Goal: Task Accomplishment & Management: Manage account settings

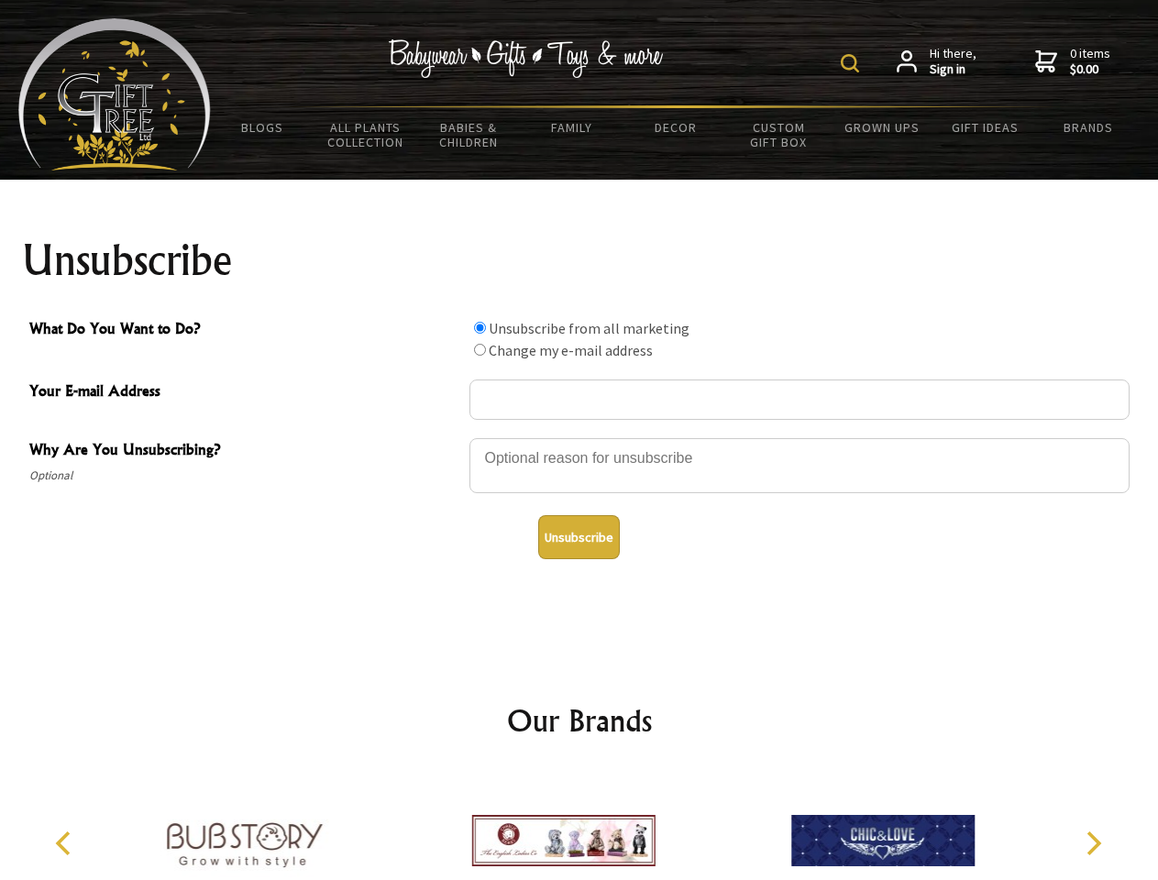
click at [852, 63] on img at bounding box center [850, 63] width 18 height 18
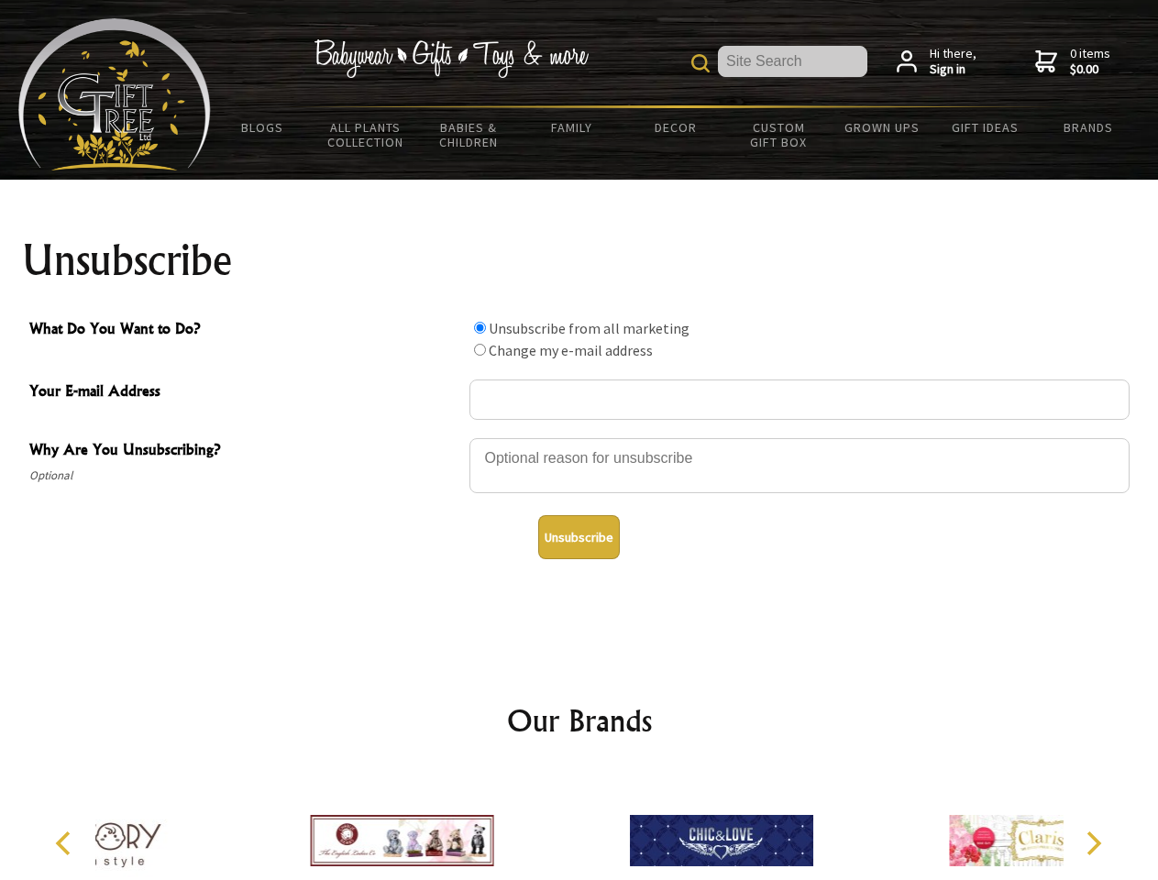
click at [579, 437] on div at bounding box center [799, 468] width 660 height 64
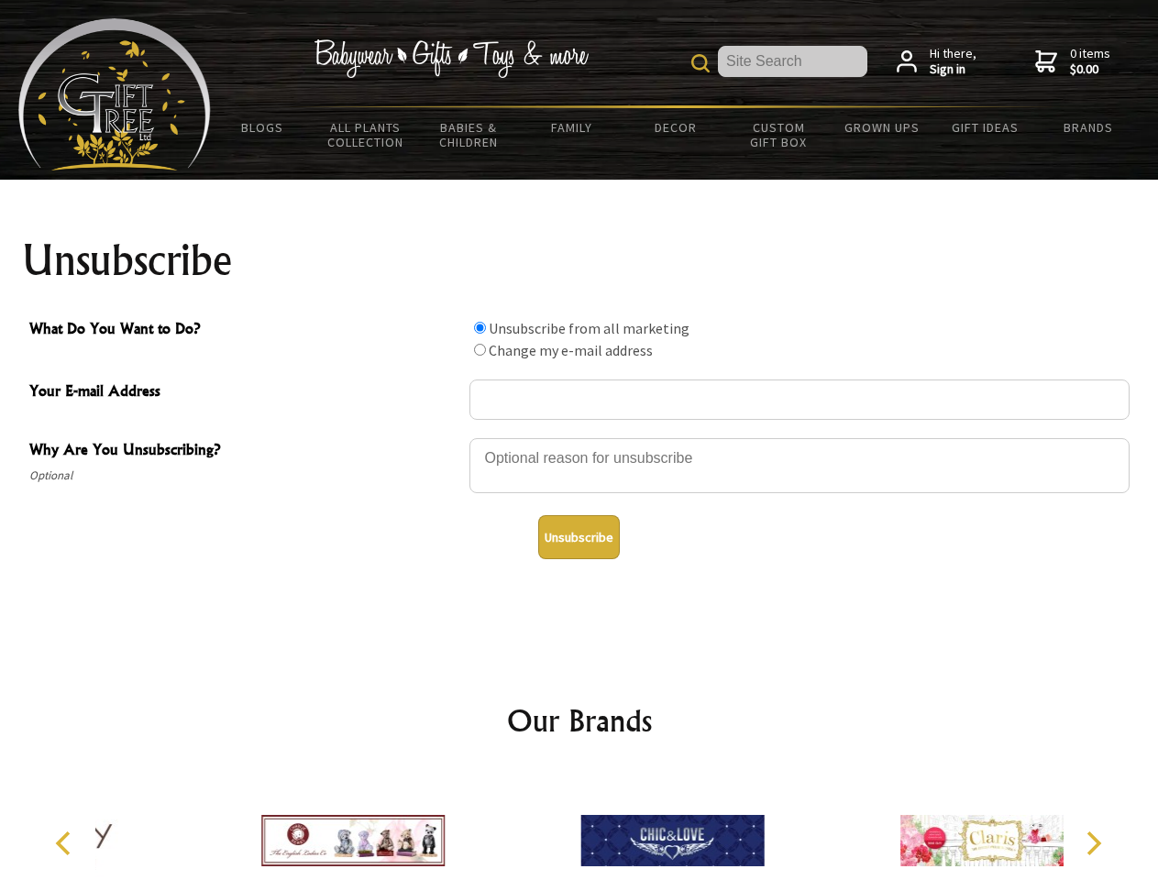
click at [479, 327] on input "What Do You Want to Do?" at bounding box center [480, 328] width 12 height 12
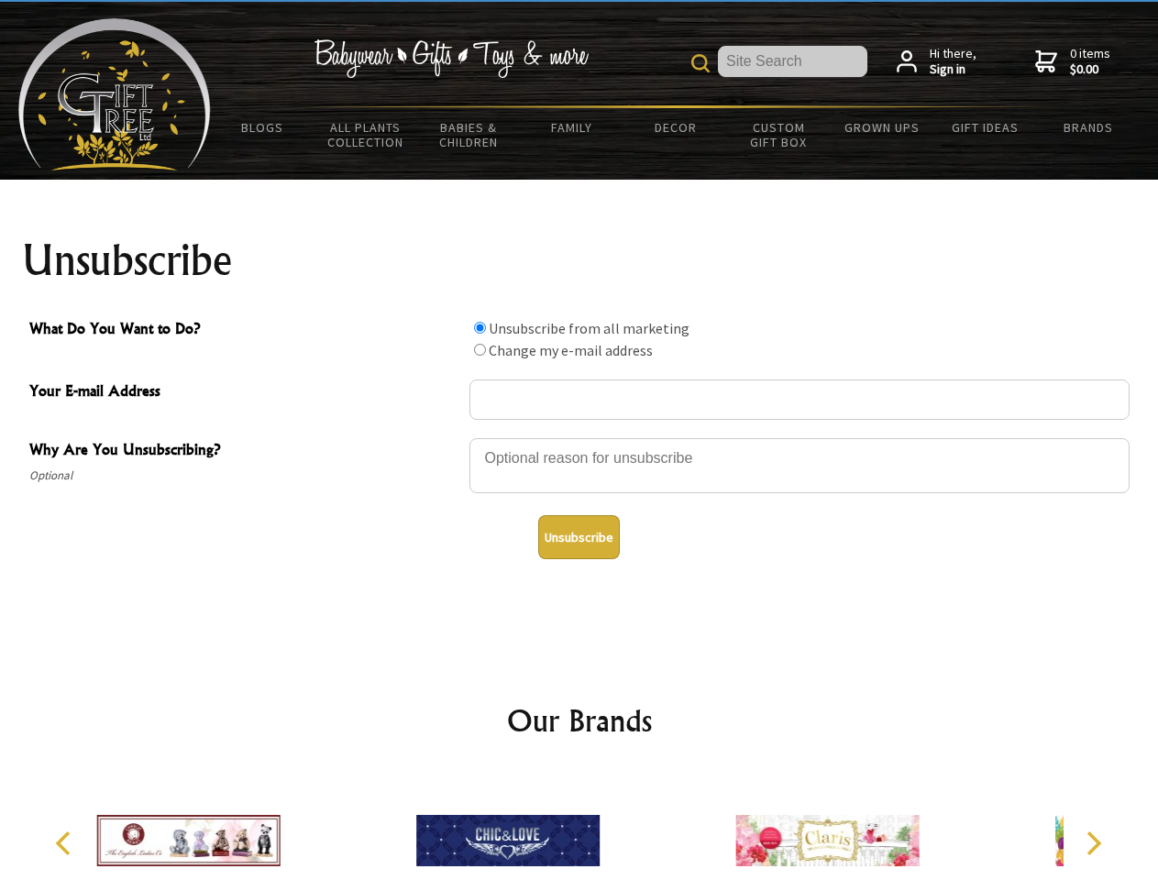
click at [479, 349] on input "What Do You Want to Do?" at bounding box center [480, 350] width 12 height 12
radio input "true"
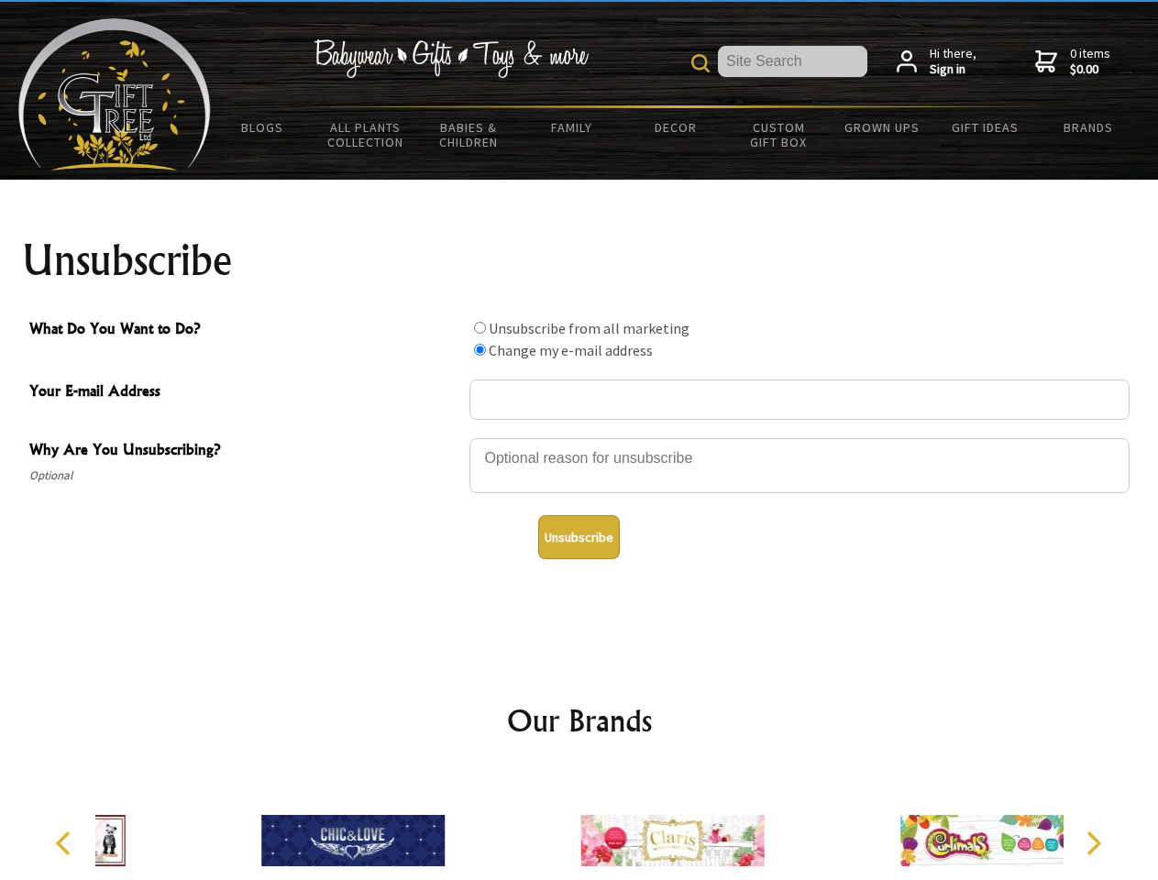
click at [578, 537] on button "Unsubscribe" at bounding box center [579, 537] width 82 height 44
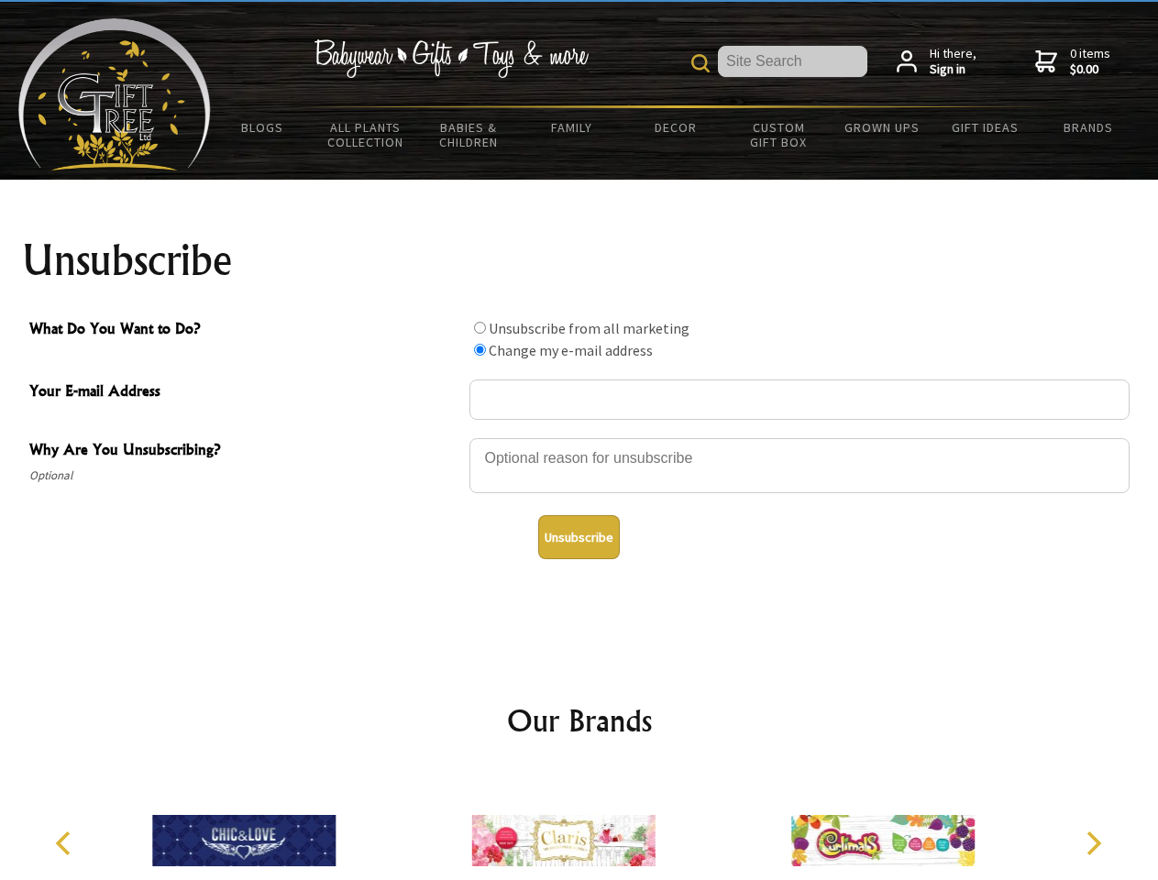
click at [66, 843] on icon "Previous" at bounding box center [65, 843] width 24 height 24
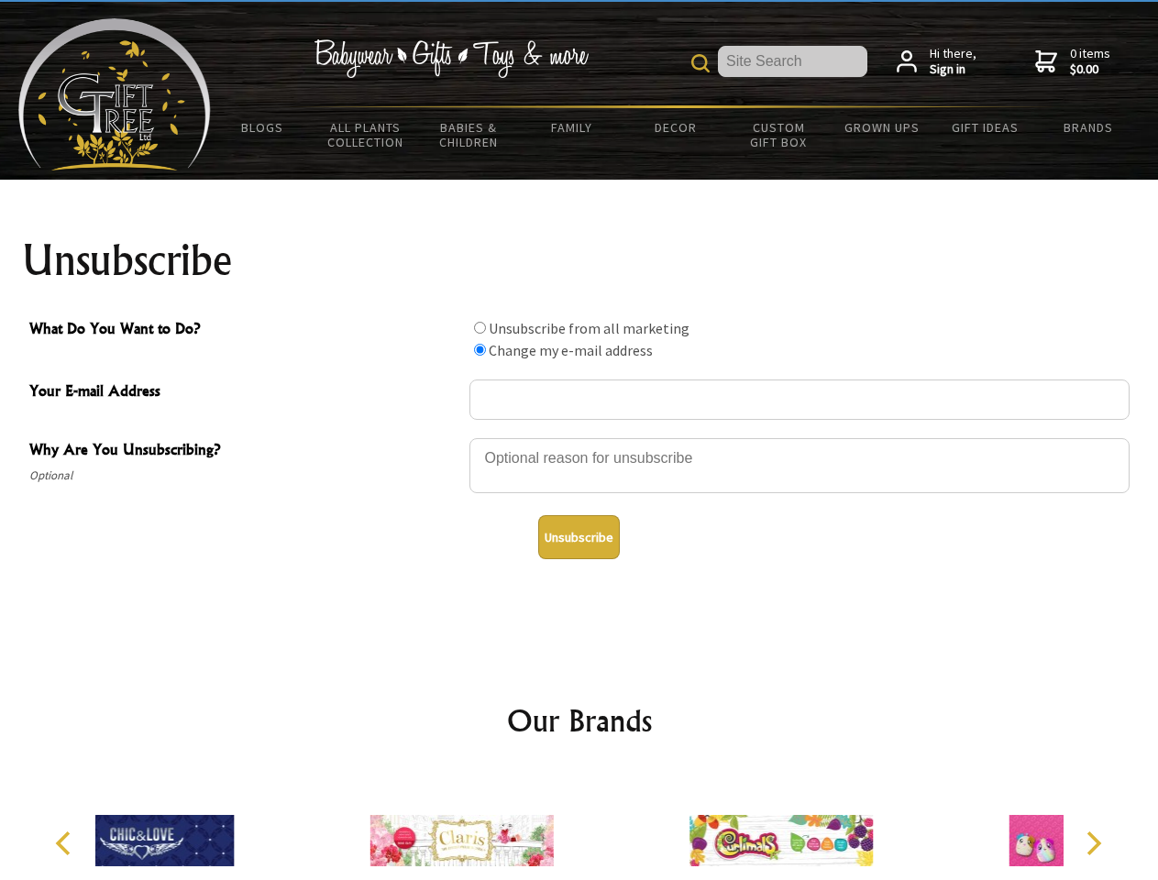
click at [1093, 843] on icon "Next" at bounding box center [1092, 843] width 24 height 24
